Goal: Task Accomplishment & Management: Complete application form

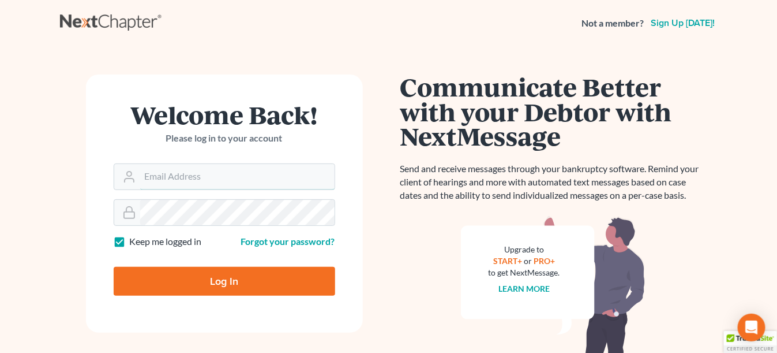
type input "[EMAIL_ADDRESS][DOMAIN_NAME]"
click at [191, 270] on input "Log In" at bounding box center [225, 281] width 222 height 29
type input "Thinking..."
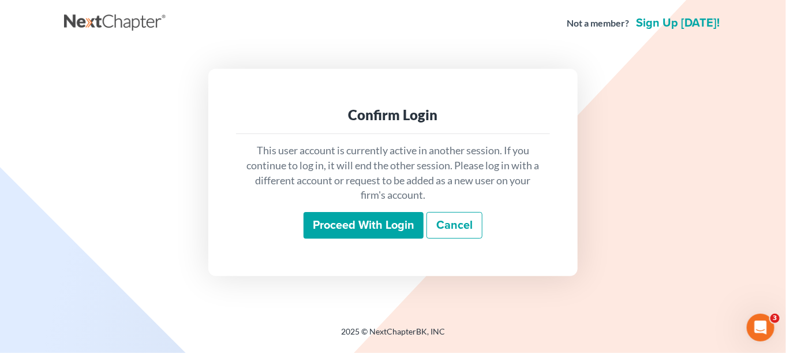
click at [470, 233] on link "Cancel" at bounding box center [455, 225] width 56 height 27
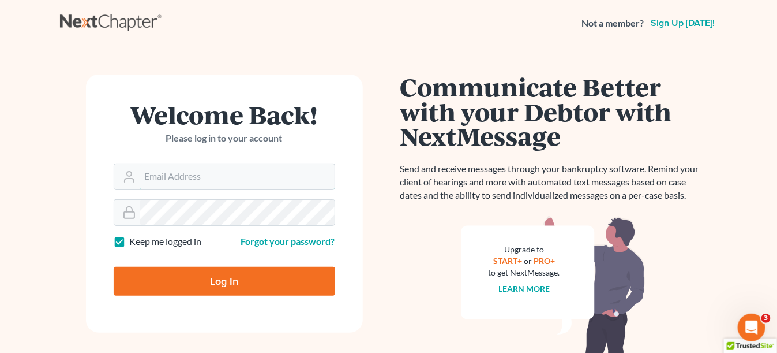
type input "karis@kelschlawfirm.com"
click at [209, 285] on input "Log In" at bounding box center [225, 281] width 222 height 29
type input "Thinking..."
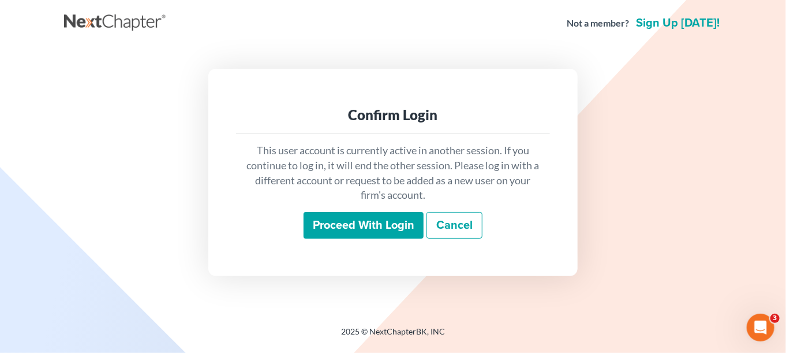
click at [347, 230] on input "Proceed with login" at bounding box center [364, 225] width 120 height 27
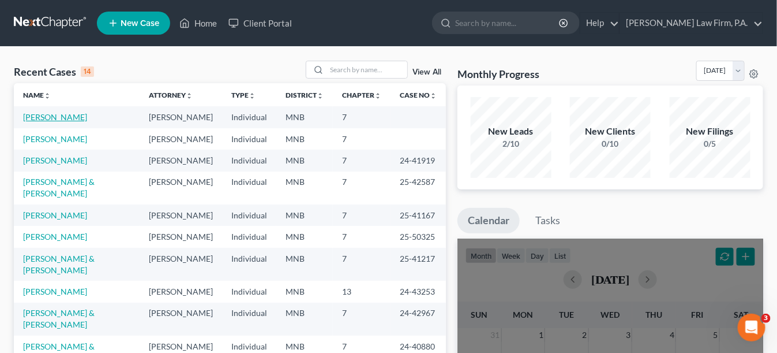
click at [65, 119] on link "[PERSON_NAME]" at bounding box center [55, 117] width 64 height 10
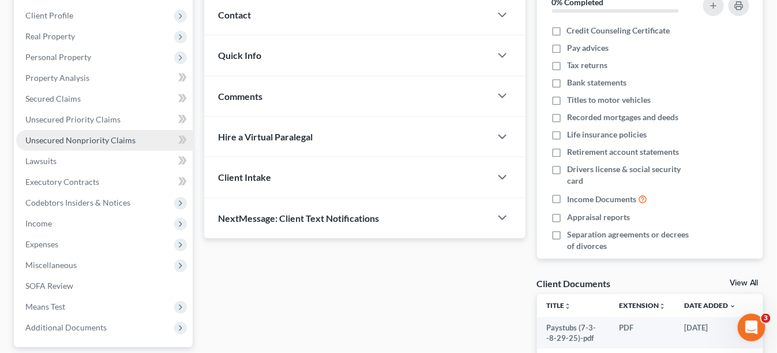
scroll to position [347, 0]
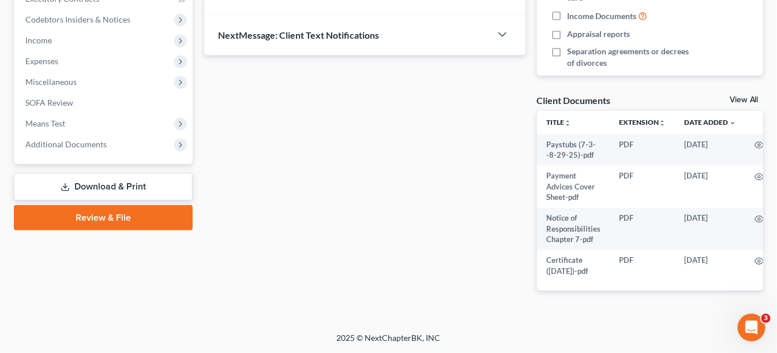
click at [122, 211] on link "Review & File" at bounding box center [103, 217] width 179 height 25
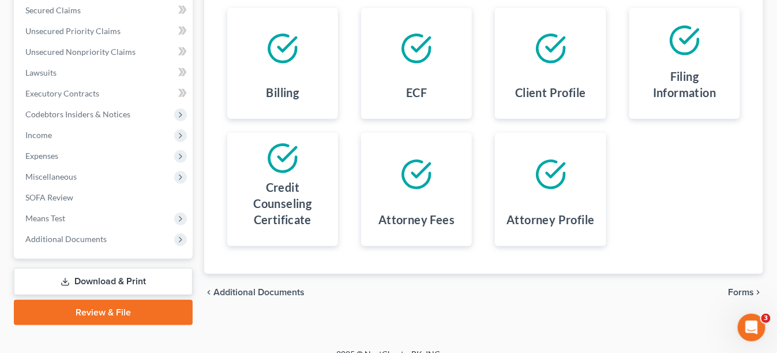
scroll to position [259, 0]
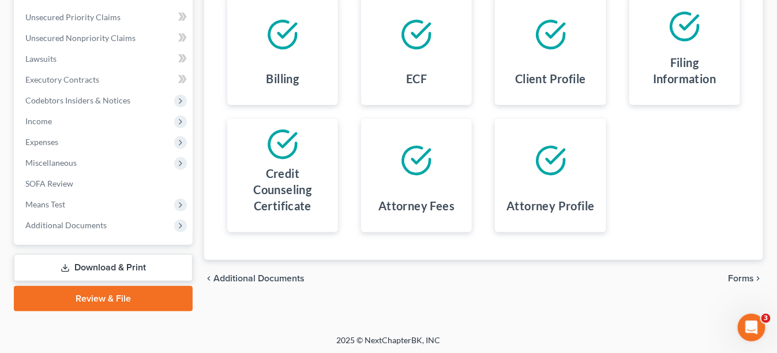
click at [268, 274] on span "Additional Documents" at bounding box center [259, 278] width 91 height 9
select select "1"
select select "6"
select select "7"
select select "4"
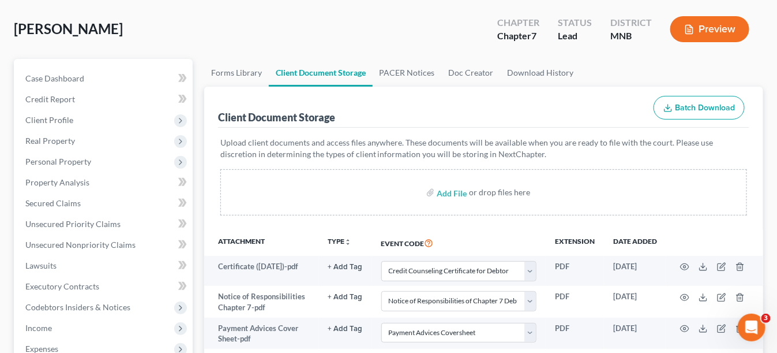
scroll to position [173, 0]
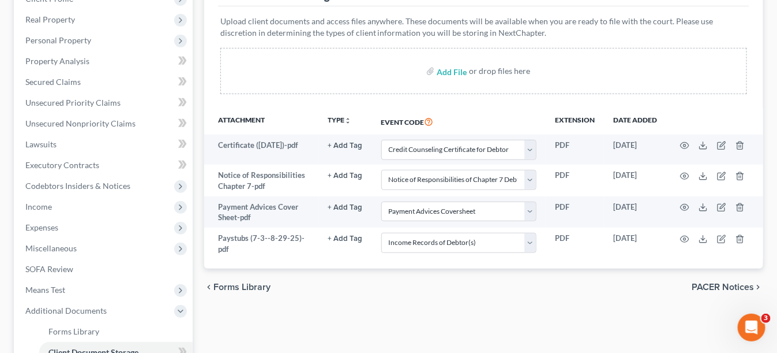
click at [738, 283] on span "PACER Notices" at bounding box center [723, 286] width 62 height 9
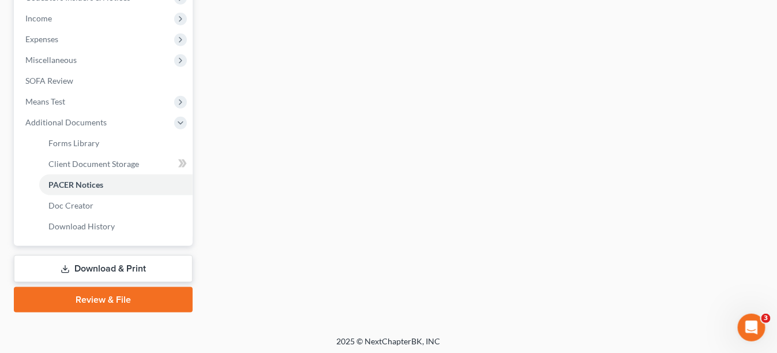
scroll to position [362, 0]
click at [106, 293] on link "Review & File" at bounding box center [103, 298] width 179 height 25
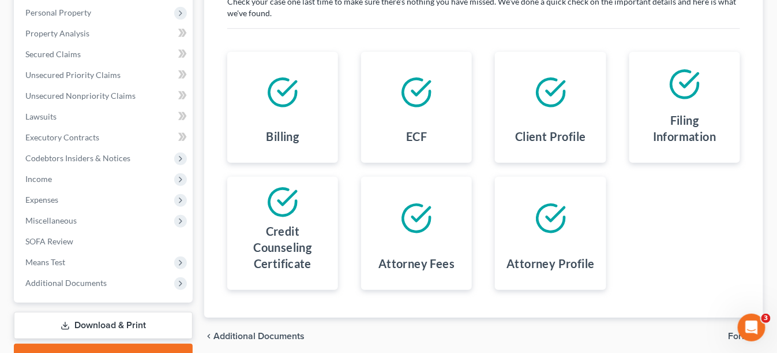
scroll to position [85, 0]
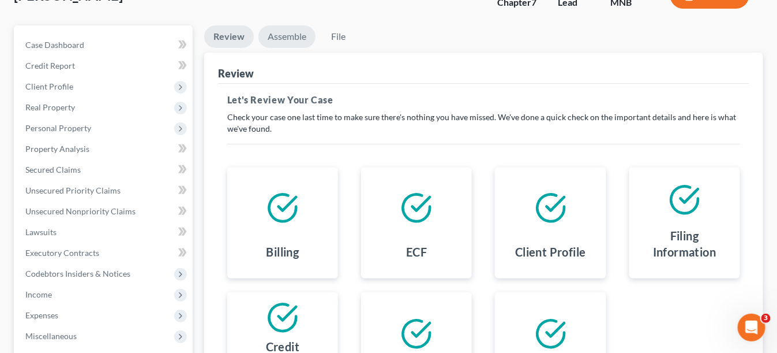
click at [285, 37] on link "Assemble" at bounding box center [287, 36] width 57 height 23
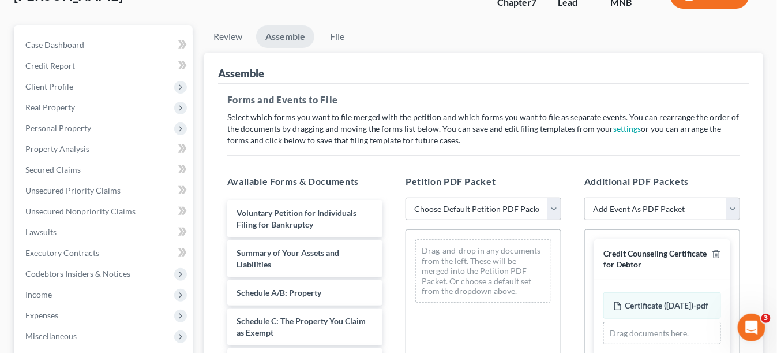
scroll to position [143, 0]
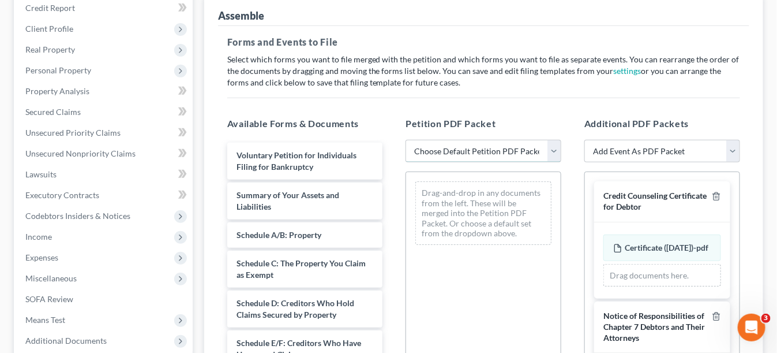
click at [451, 148] on select "Choose Default Petition PDF Packet Emergency Filing (Voluntary Petition and Cre…" at bounding box center [484, 151] width 156 height 23
click at [406, 140] on select "Choose Default Petition PDF Packet Emergency Filing (Voluntary Petition and Cre…" at bounding box center [484, 151] width 156 height 23
click at [481, 145] on select "Choose Default Petition PDF Packet Emergency Filing (Voluntary Petition and Cre…" at bounding box center [484, 151] width 156 height 23
select select "1"
click at [406, 140] on select "Choose Default Petition PDF Packet Emergency Filing (Voluntary Petition and Cre…" at bounding box center [484, 151] width 156 height 23
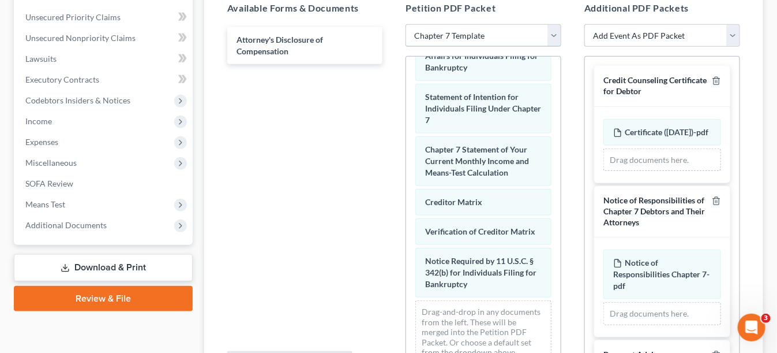
scroll to position [478, 0]
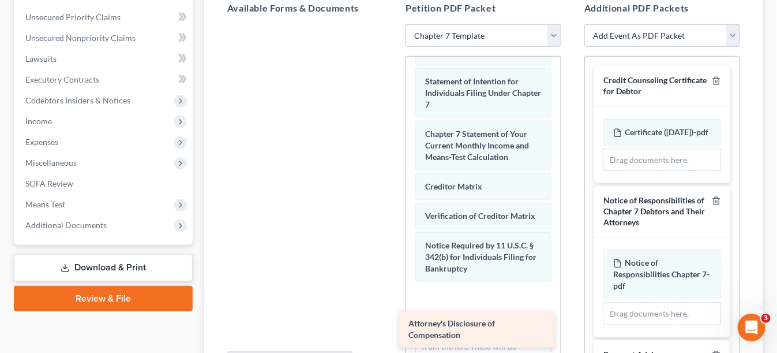
drag, startPoint x: 283, startPoint y: 42, endPoint x: 455, endPoint y: 327, distance: 333.0
click at [392, 24] on div "Attorney's Disclosure of Compensation Attorney's Disclosure of Compensation" at bounding box center [305, 24] width 174 height 0
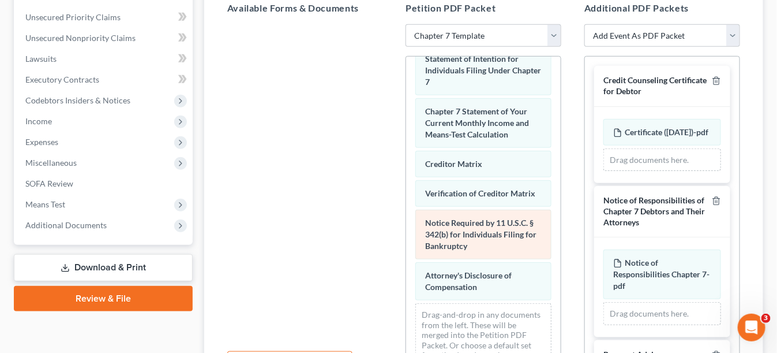
scroll to position [518, 0]
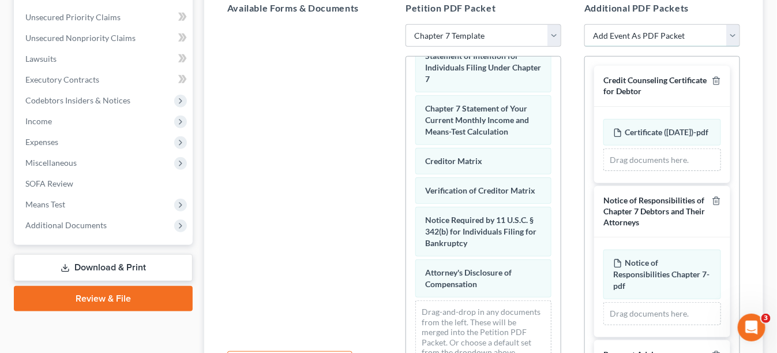
click at [683, 35] on select "Add Event As PDF Packet Credit Counseling Certificate for Debtor Credit Counsel…" at bounding box center [663, 35] width 156 height 23
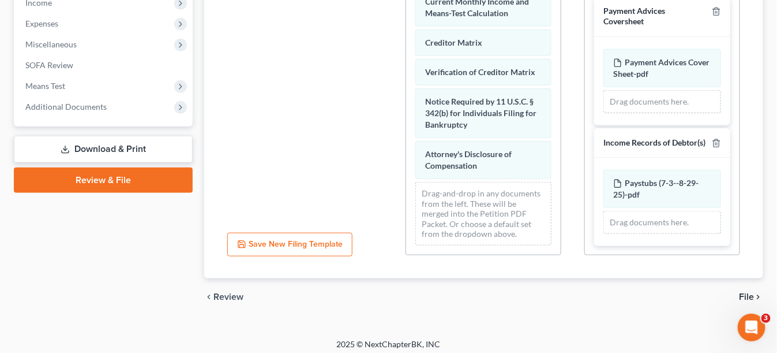
scroll to position [382, 0]
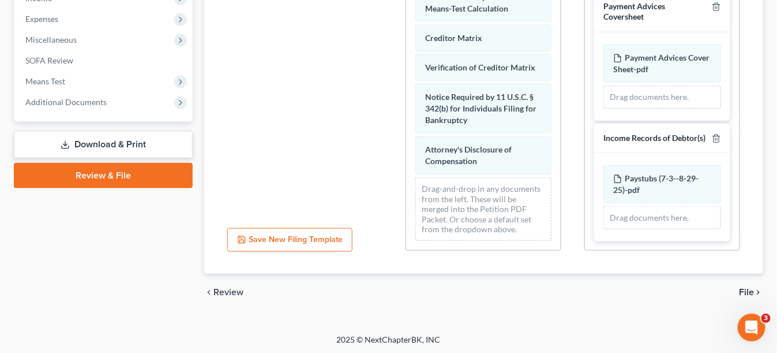
click at [744, 289] on span "File" at bounding box center [746, 291] width 15 height 9
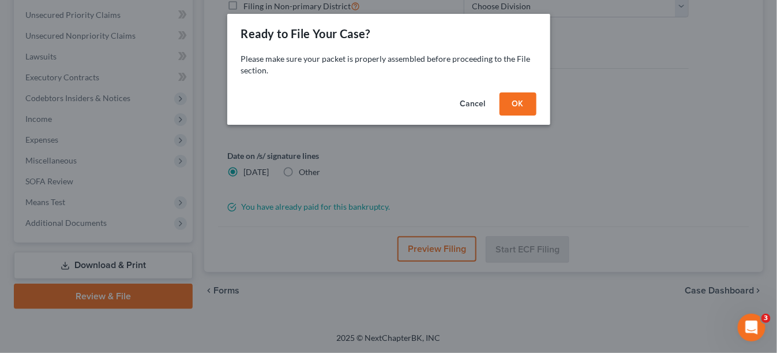
scroll to position [259, 0]
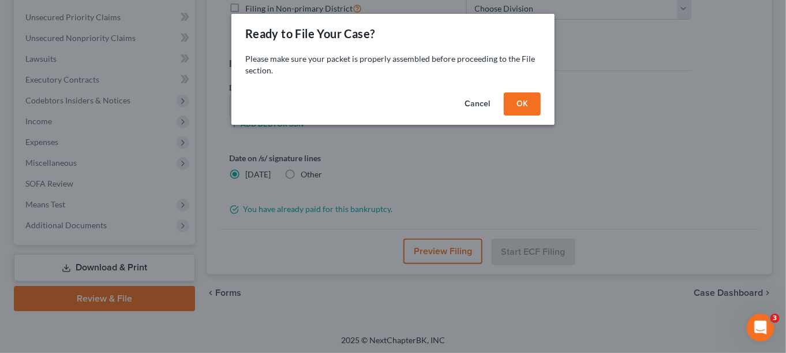
click at [531, 104] on button "OK" at bounding box center [522, 103] width 37 height 23
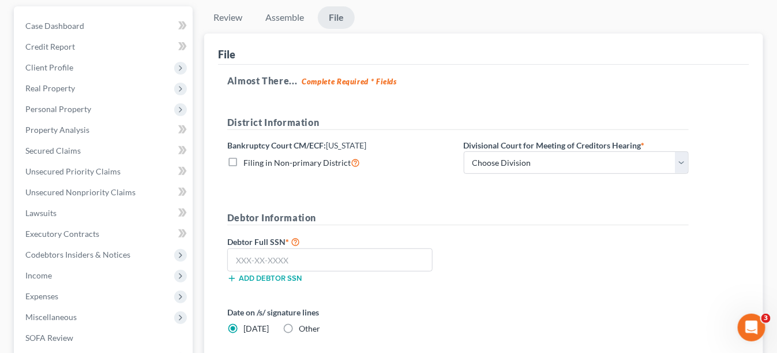
scroll to position [85, 0]
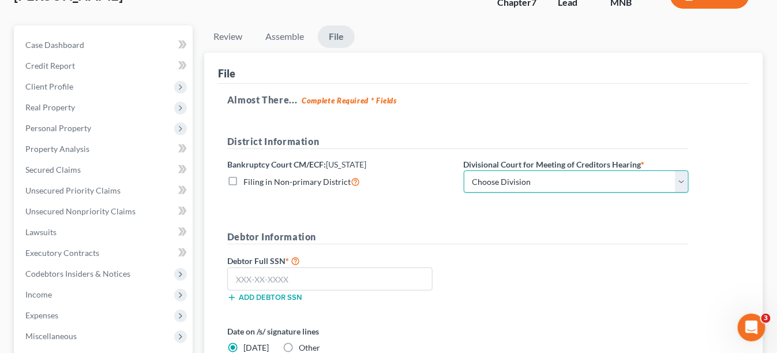
click at [517, 175] on select "Choose Division Duluth Duluth/ [GEOGRAPHIC_DATA][PERSON_NAME]* [GEOGRAPHIC_DATA…" at bounding box center [576, 181] width 225 height 23
click at [464, 170] on select "Choose Division Duluth Duluth/ [GEOGRAPHIC_DATA][PERSON_NAME]* [GEOGRAPHIC_DATA…" at bounding box center [576, 181] width 225 height 23
click at [509, 185] on select "Choose Division Duluth Duluth/ [GEOGRAPHIC_DATA][PERSON_NAME]* [GEOGRAPHIC_DATA…" at bounding box center [576, 181] width 225 height 23
select select "3"
click at [464, 170] on select "Choose Division Duluth Duluth/ [GEOGRAPHIC_DATA][PERSON_NAME]* [GEOGRAPHIC_DATA…" at bounding box center [576, 181] width 225 height 23
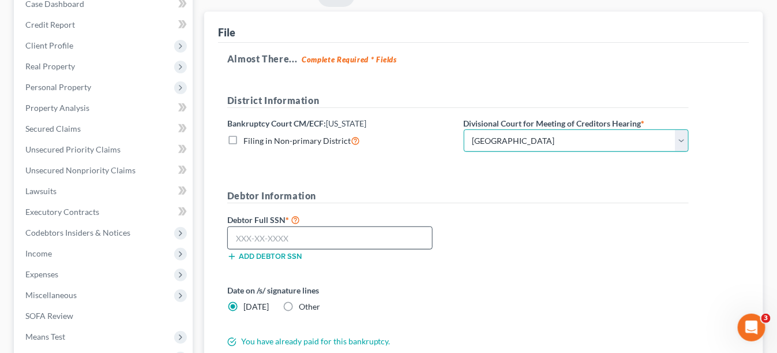
scroll to position [143, 0]
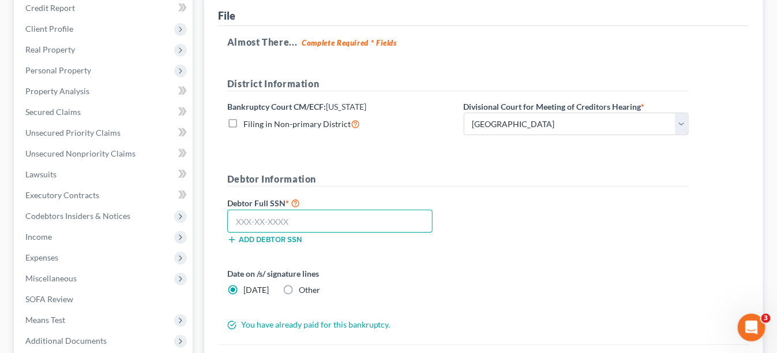
click at [309, 210] on input "text" at bounding box center [329, 221] width 205 height 23
type input "469-68-4174"
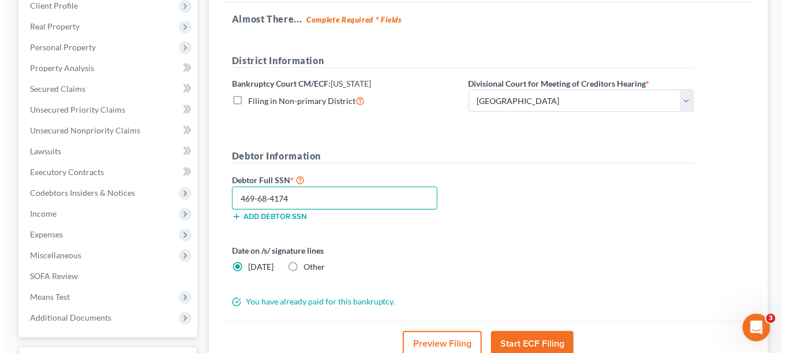
scroll to position [201, 0]
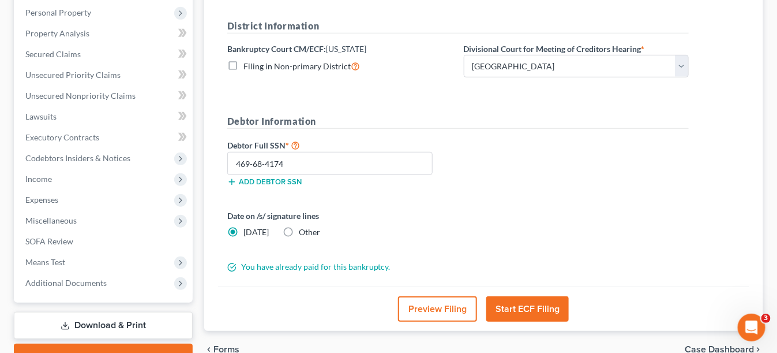
click at [447, 305] on button "Preview Filing" at bounding box center [437, 308] width 79 height 25
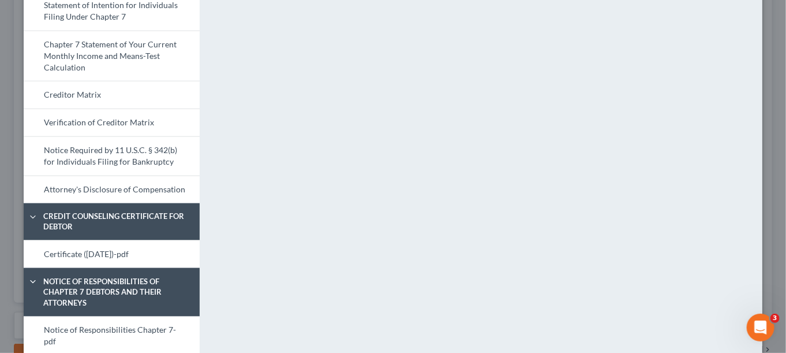
scroll to position [519, 0]
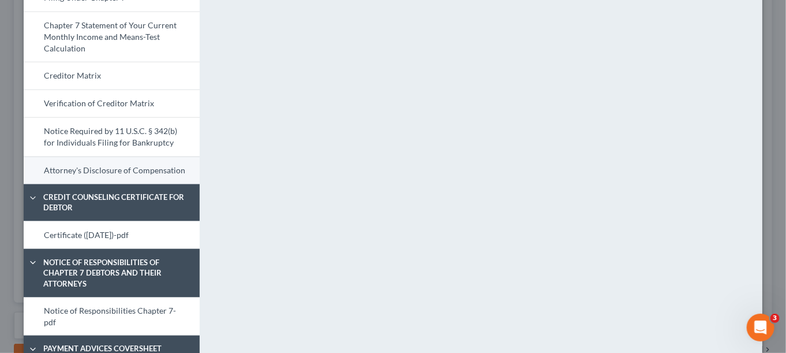
click at [122, 163] on link "Attorney's Disclosure of Compensation" at bounding box center [112, 170] width 176 height 28
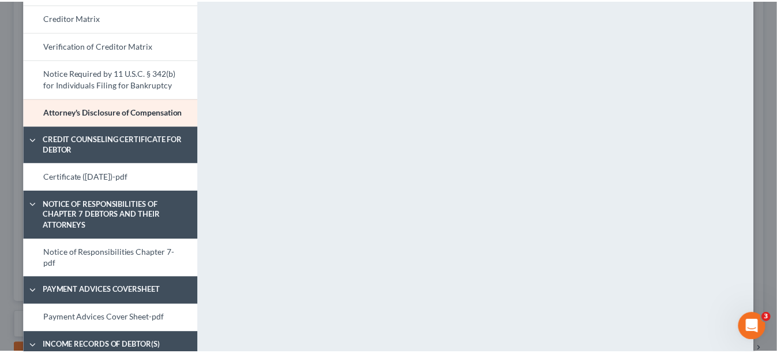
scroll to position [639, 0]
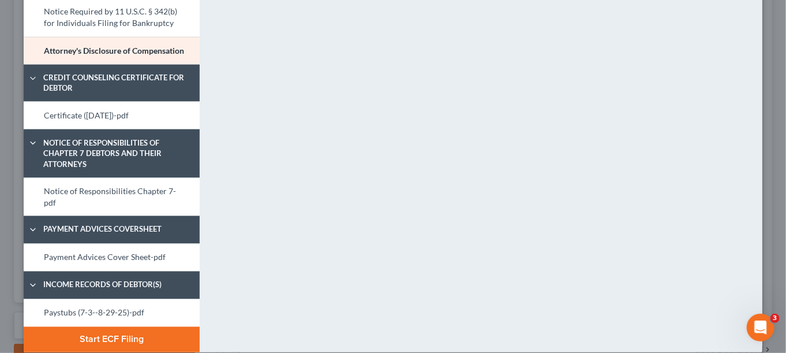
click at [138, 327] on button "Start ECF Filing" at bounding box center [112, 339] width 176 height 25
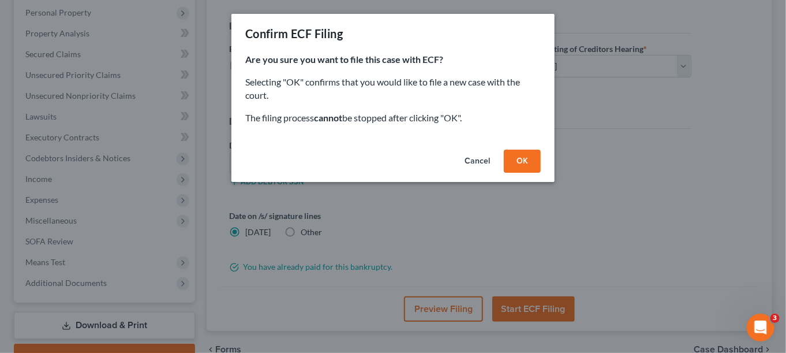
click at [525, 155] on button "OK" at bounding box center [522, 160] width 37 height 23
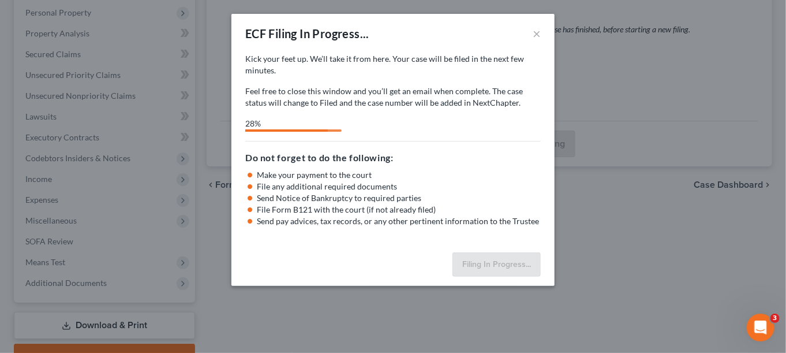
select select "4"
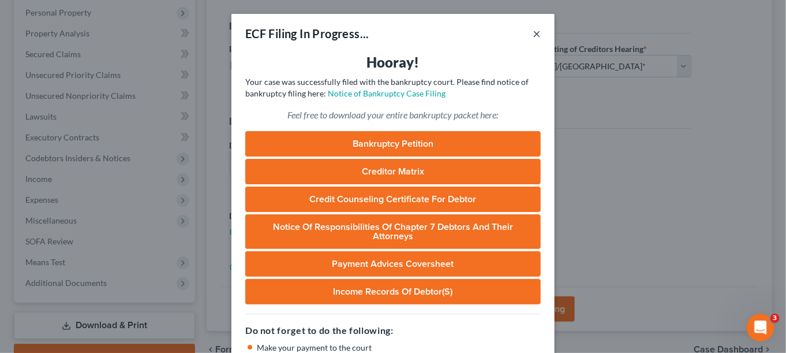
click at [533, 34] on button "×" at bounding box center [537, 34] width 8 height 14
